Goal: Submit feedback/report problem: Submit feedback/report problem

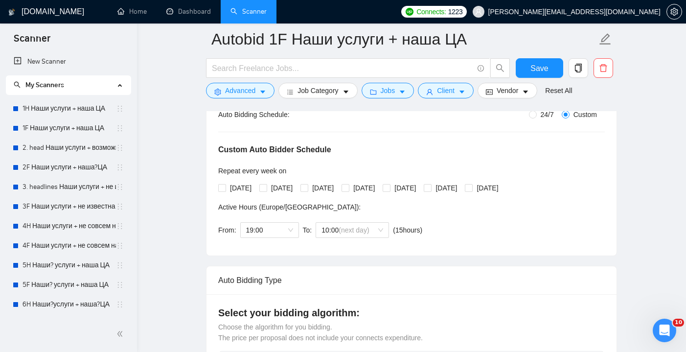
scroll to position [194, 0]
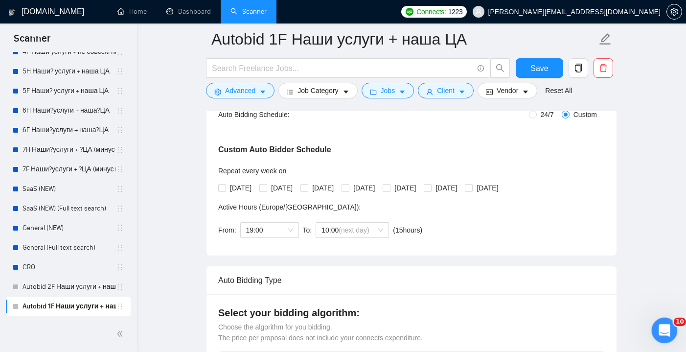
click at [664, 324] on icon "Open Intercom Messenger" at bounding box center [663, 329] width 16 height 16
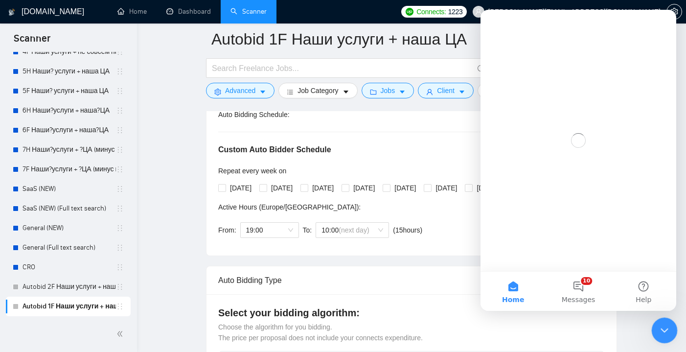
scroll to position [0, 0]
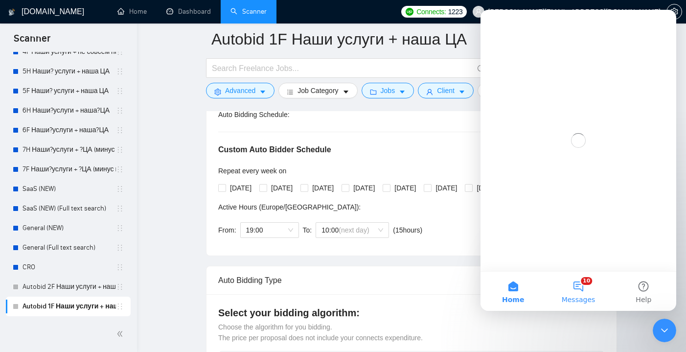
click at [581, 288] on button "10 Messages" at bounding box center [577, 290] width 65 height 39
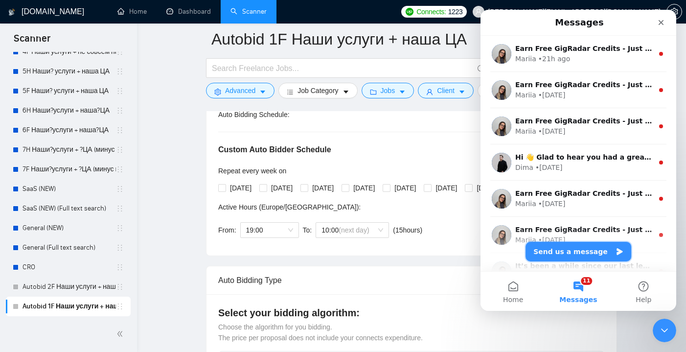
click at [577, 256] on button "Send us a message" at bounding box center [578, 252] width 106 height 20
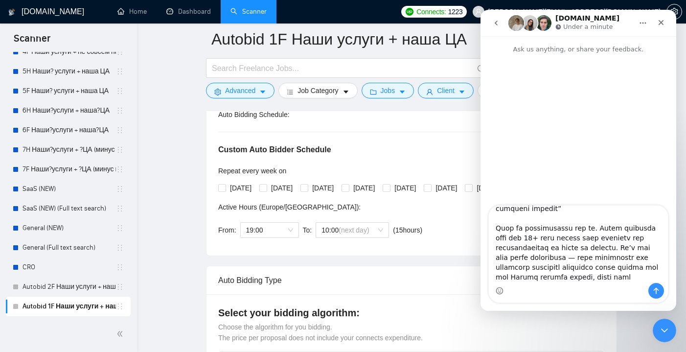
scroll to position [177, 0]
click at [536, 255] on textarea "Message…" at bounding box center [577, 243] width 179 height 77
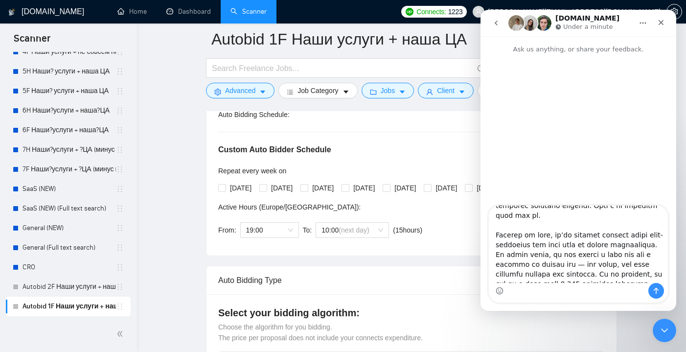
scroll to position [260, 0]
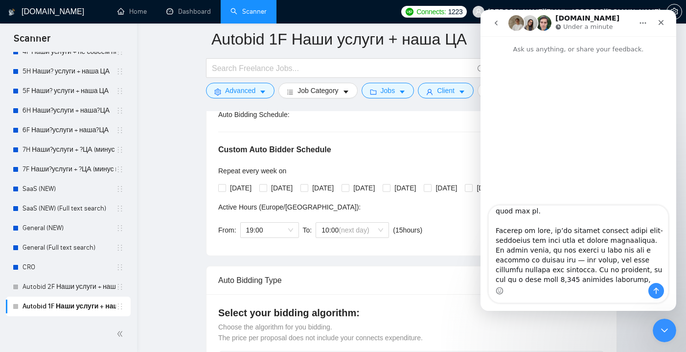
click at [549, 250] on textarea "Message…" at bounding box center [577, 243] width 179 height 77
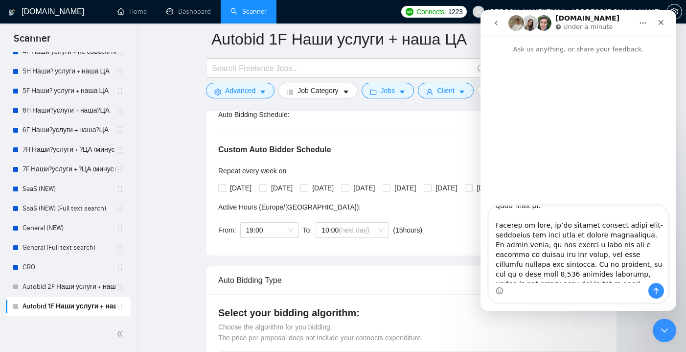
scroll to position [268, 0]
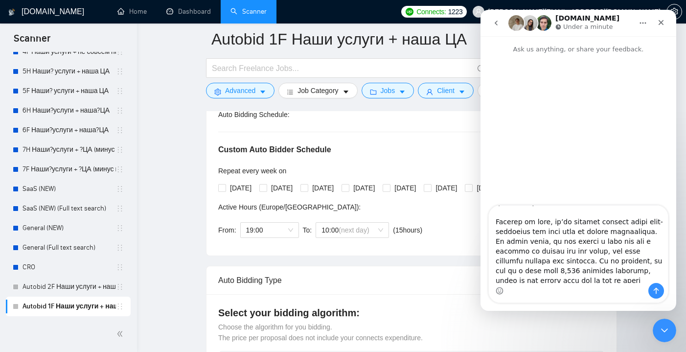
drag, startPoint x: 545, startPoint y: 261, endPoint x: 521, endPoint y: 261, distance: 24.0
click at [521, 261] on textarea "Message…" at bounding box center [577, 243] width 179 height 77
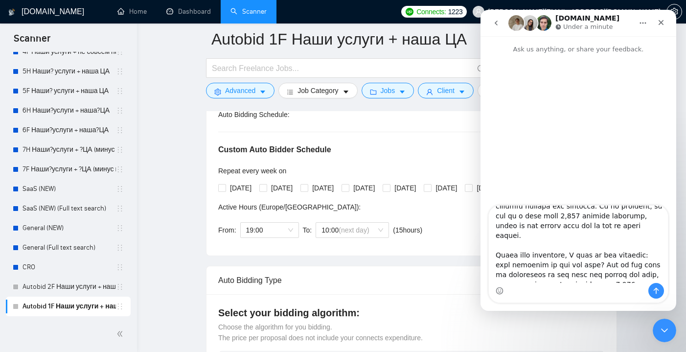
scroll to position [321, 0]
type textarea "Lo IpsUmdol Sita, C adip el seddo e temp incidi utlab etdolorem aliq enim-admin…"
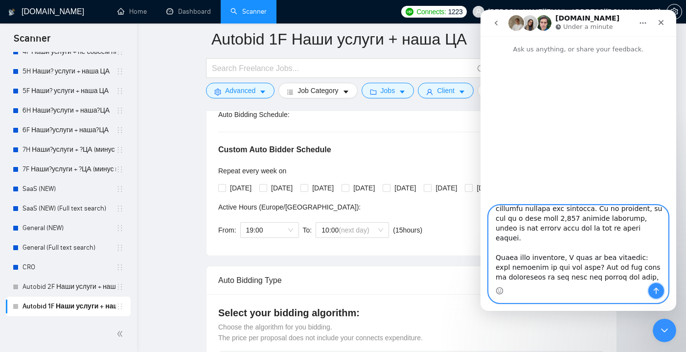
click at [653, 290] on icon "Send a message…" at bounding box center [655, 291] width 5 height 6
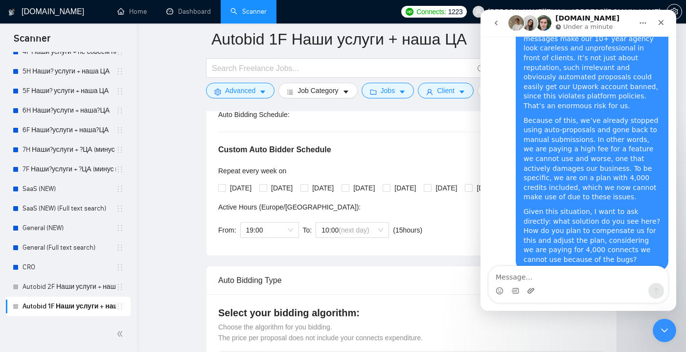
scroll to position [255, 0]
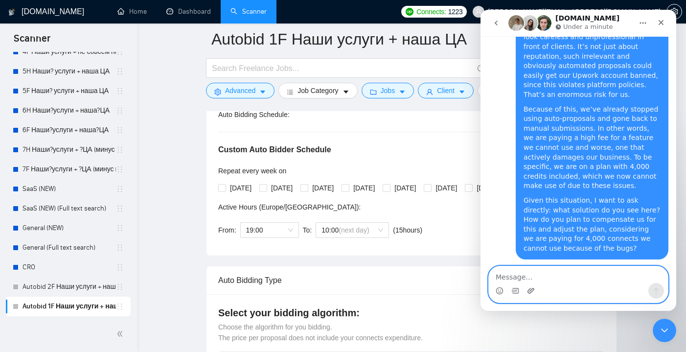
click at [529, 290] on icon "Upload attachment" at bounding box center [531, 291] width 8 height 8
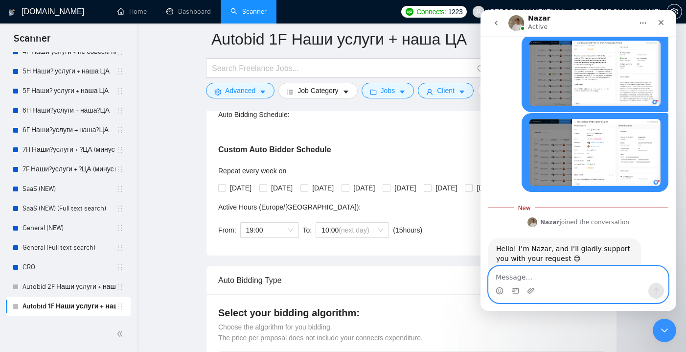
scroll to position [793, 0]
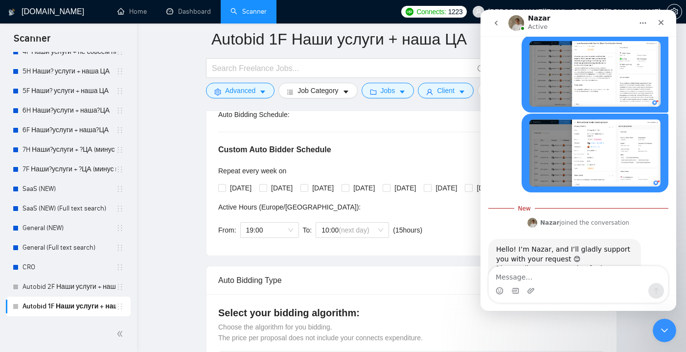
click at [570, 119] on img "valeryia.malevich@aimers.io says…" at bounding box center [594, 152] width 131 height 67
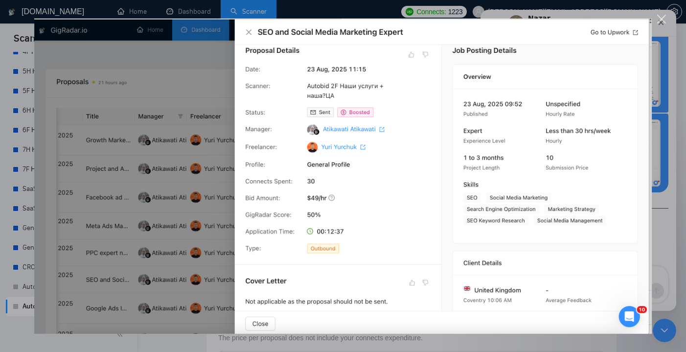
click at [657, 21] on div "Close" at bounding box center [661, 19] width 9 height 9
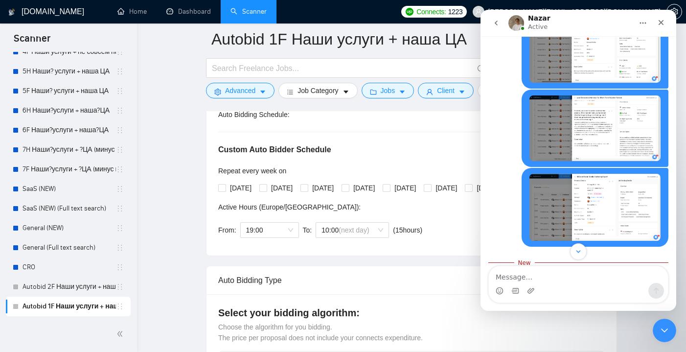
scroll to position [714, 0]
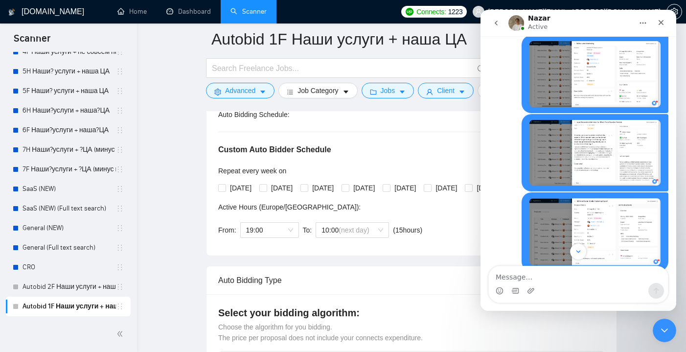
click at [598, 123] on img "valeryia.malevich@aimers.io says…" at bounding box center [594, 153] width 131 height 66
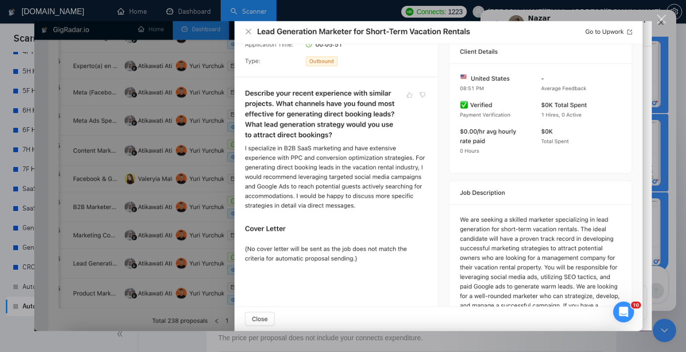
click at [249, 30] on img "Close" at bounding box center [342, 176] width 617 height 310
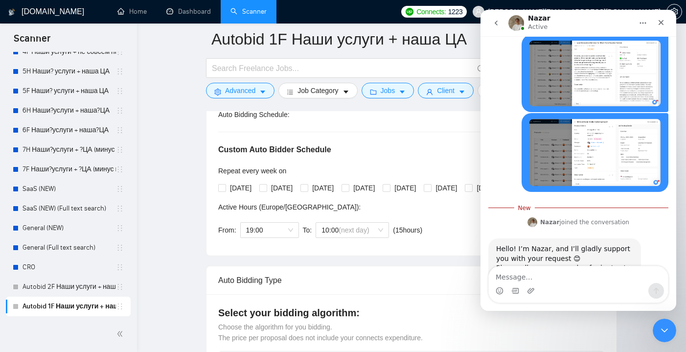
scroll to position [793, 0]
